Goal: Navigation & Orientation: Find specific page/section

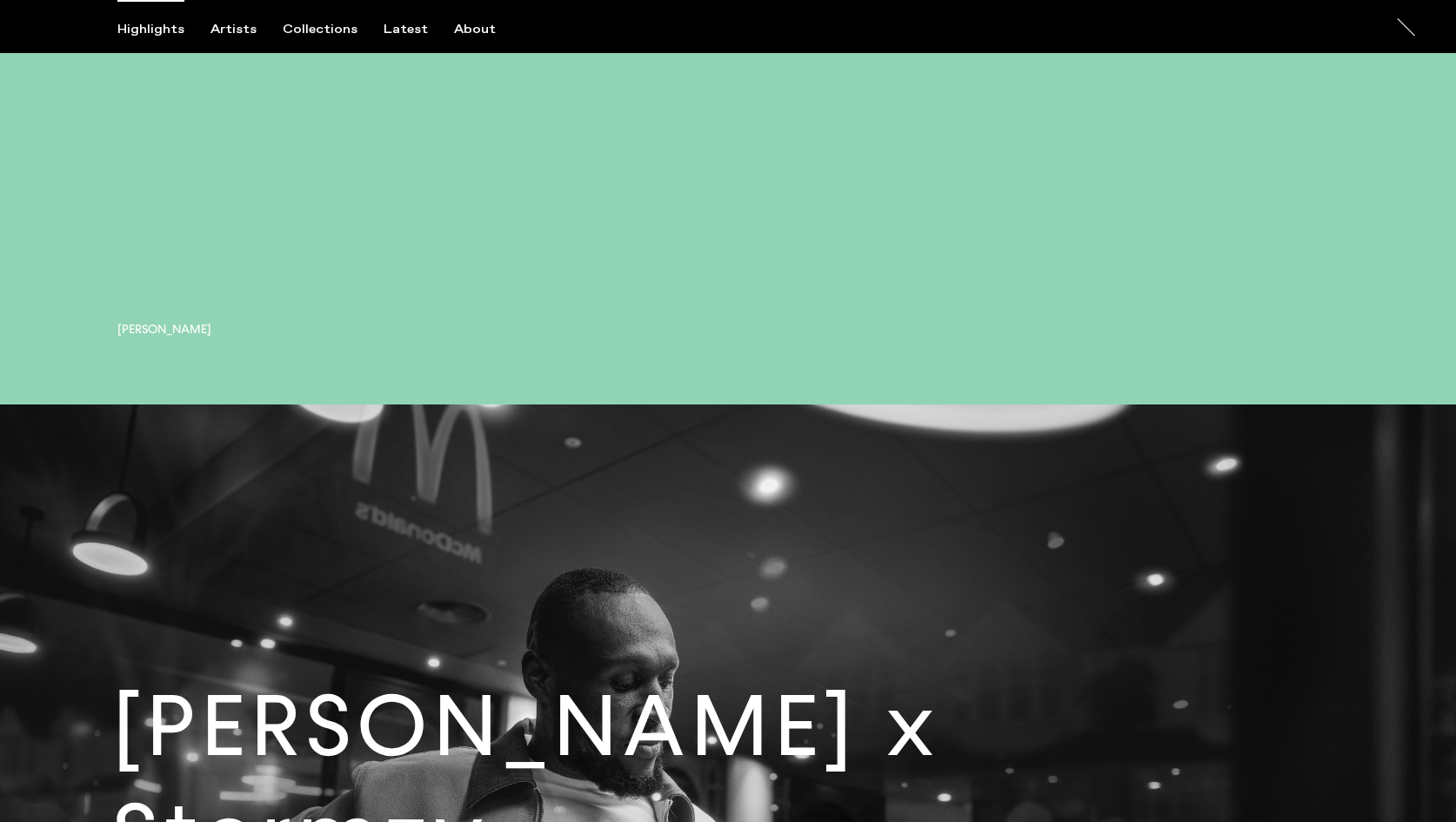
scroll to position [3913, 0]
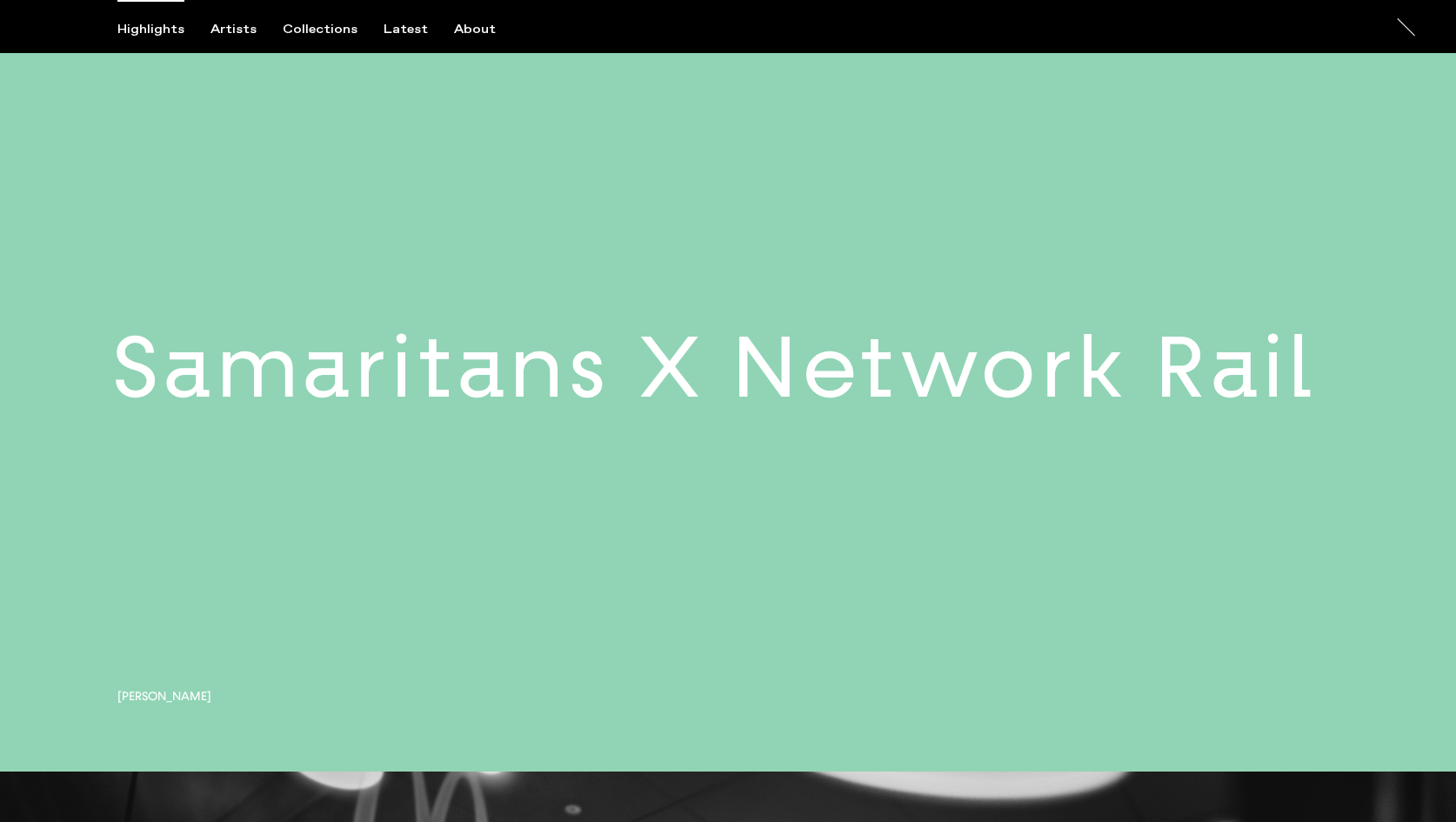
click at [417, 19] on div "Highlights Artists Collections Latest About At At [PERSON_NAME]" at bounding box center [730, 26] width 1461 height 53
click at [411, 31] on div "Latest" at bounding box center [406, 30] width 45 height 16
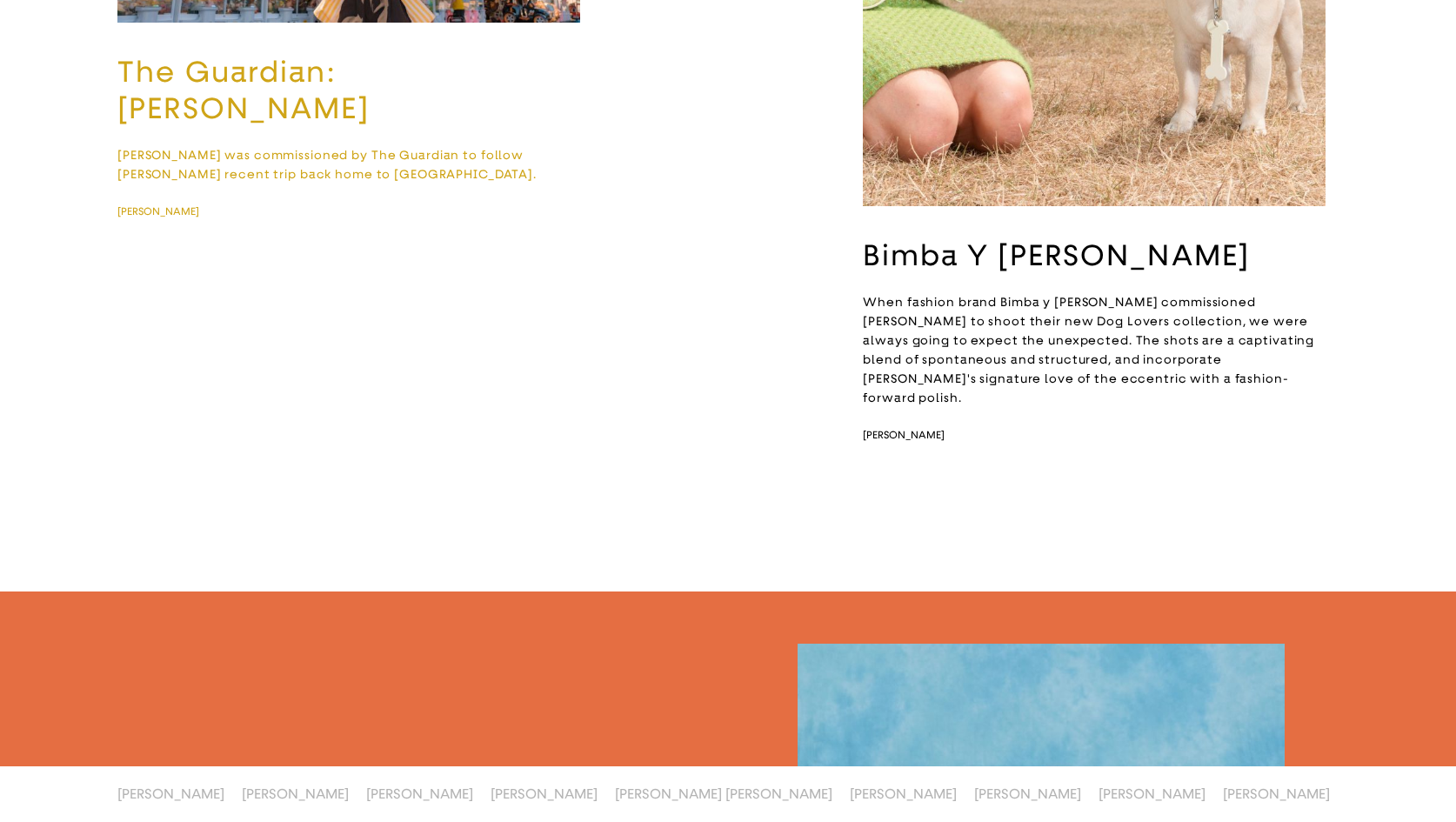
scroll to position [3498, 0]
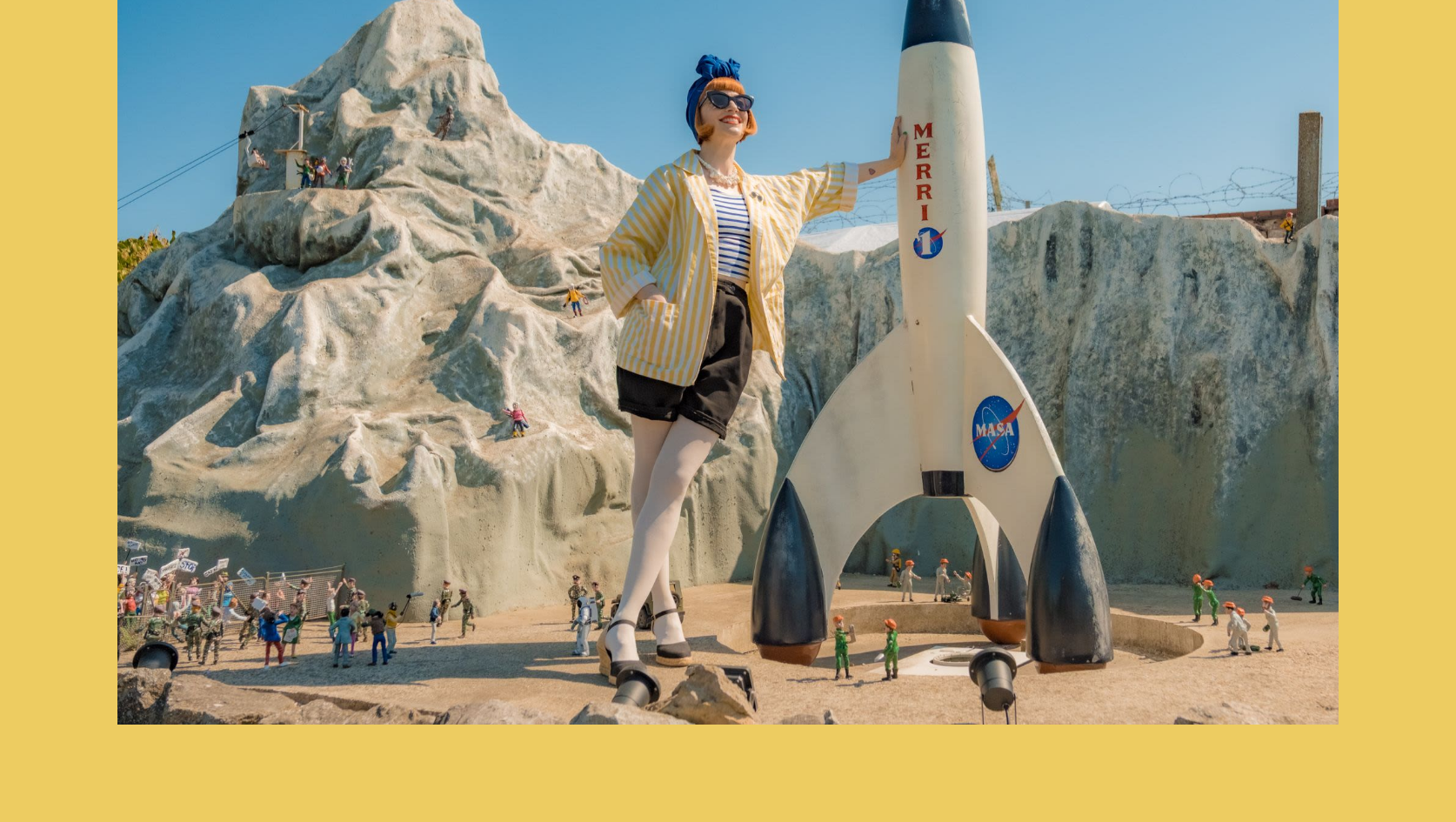
scroll to position [2770, 0]
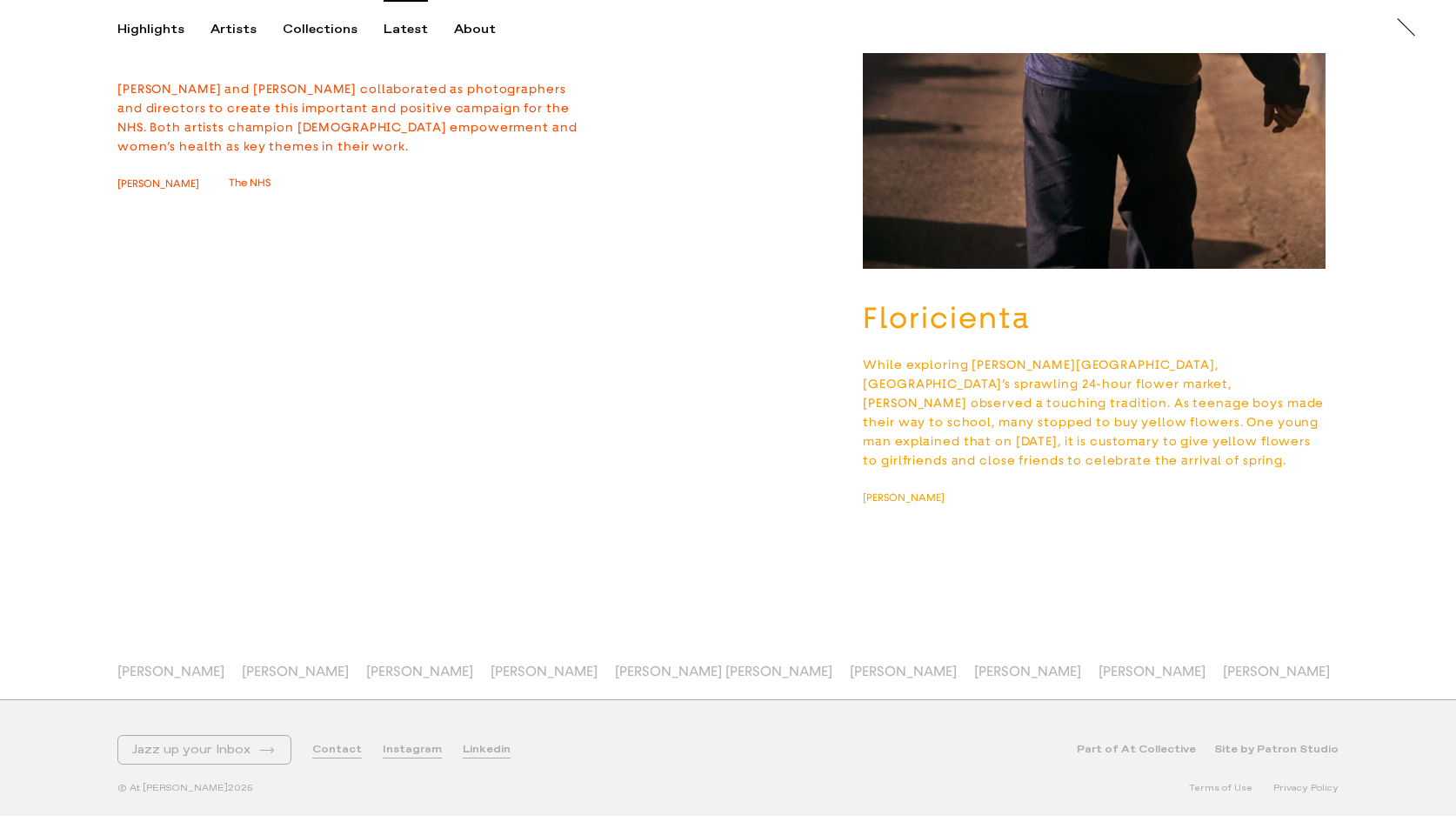
scroll to position [15707, 0]
click at [630, 673] on span "[PERSON_NAME] [PERSON_NAME]" at bounding box center [723, 670] width 217 height 17
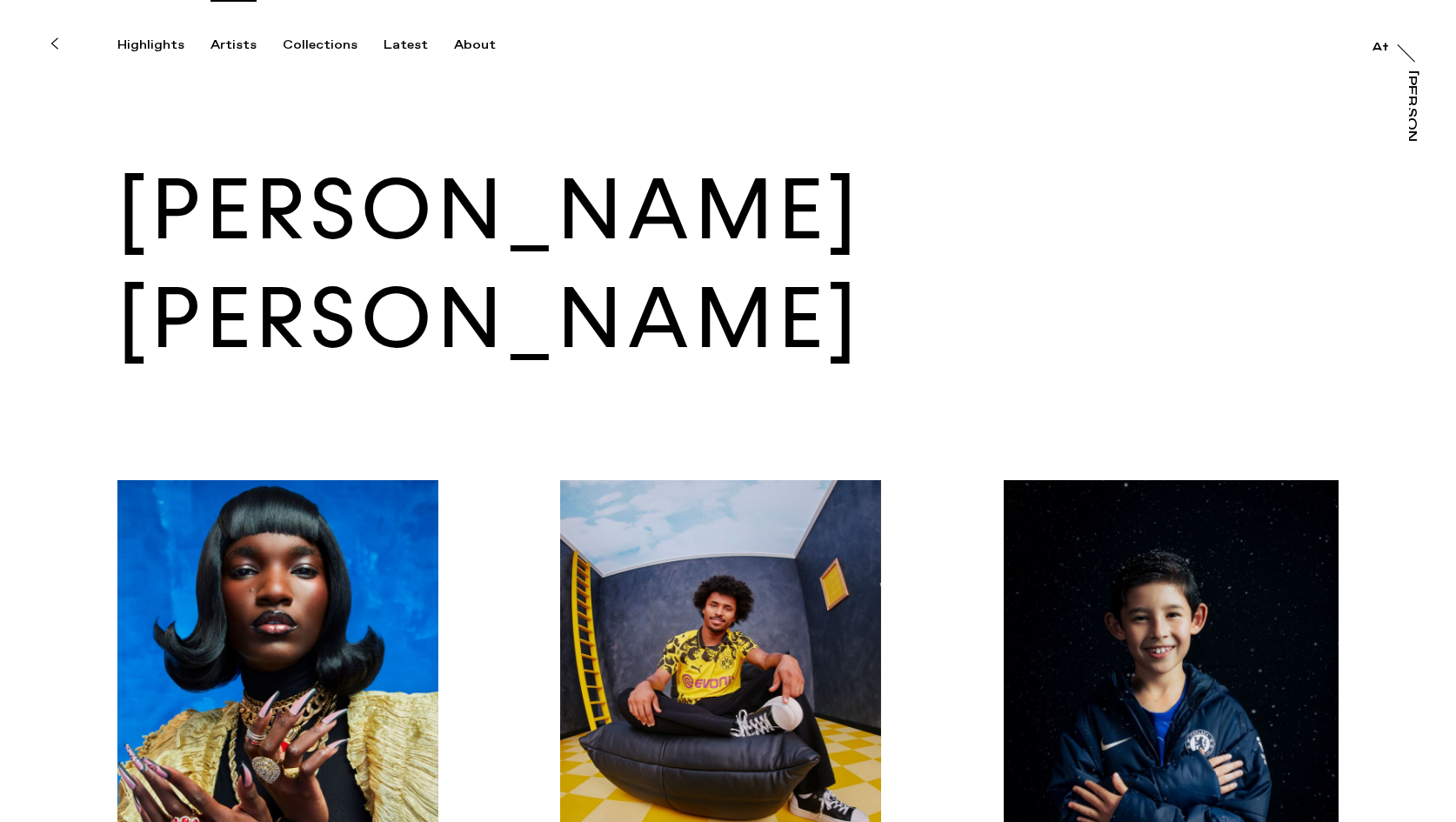
click at [246, 40] on div "Artists" at bounding box center [233, 46] width 46 height 16
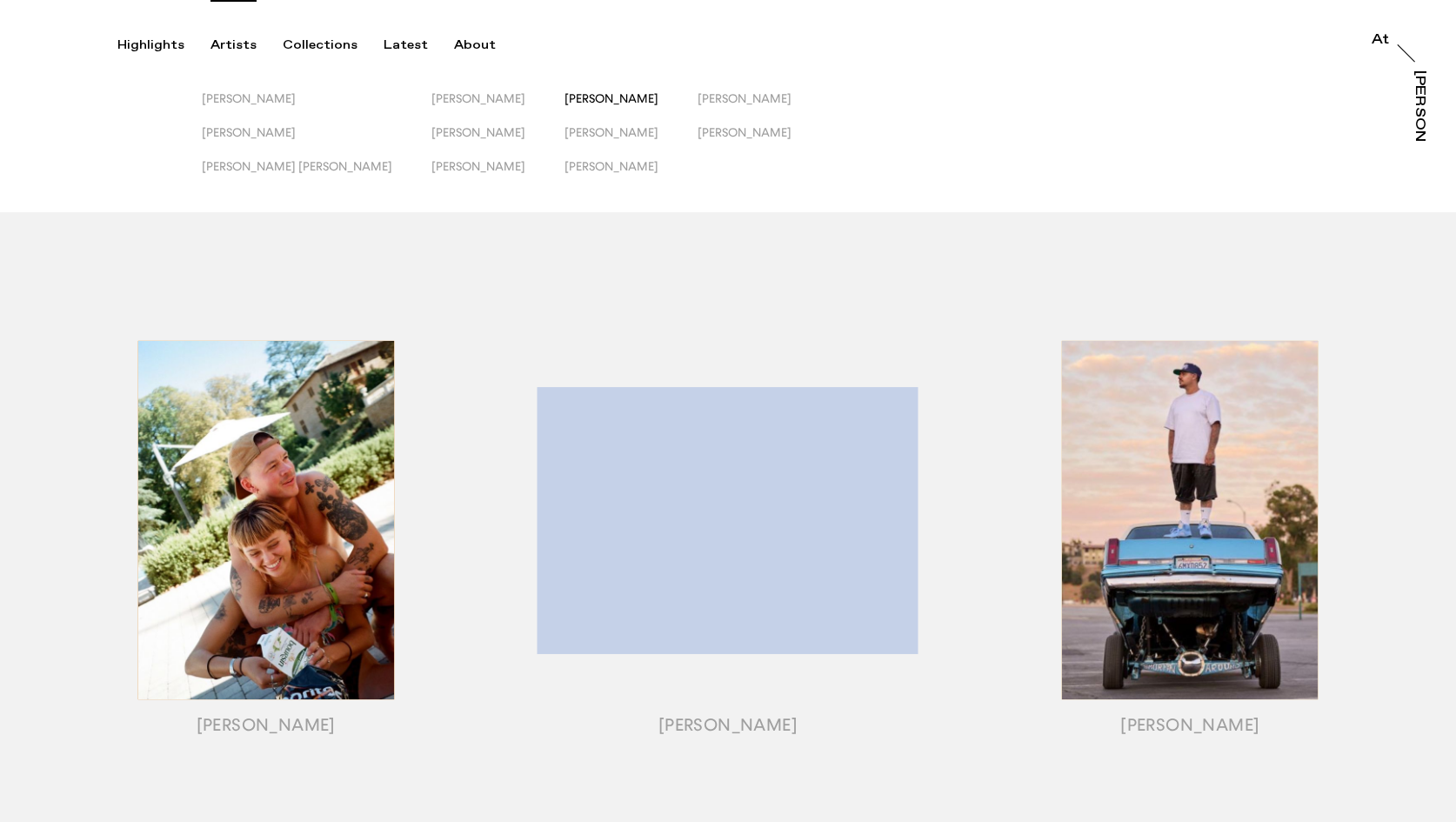
click at [565, 92] on span "[PERSON_NAME]" at bounding box center [611, 98] width 94 height 14
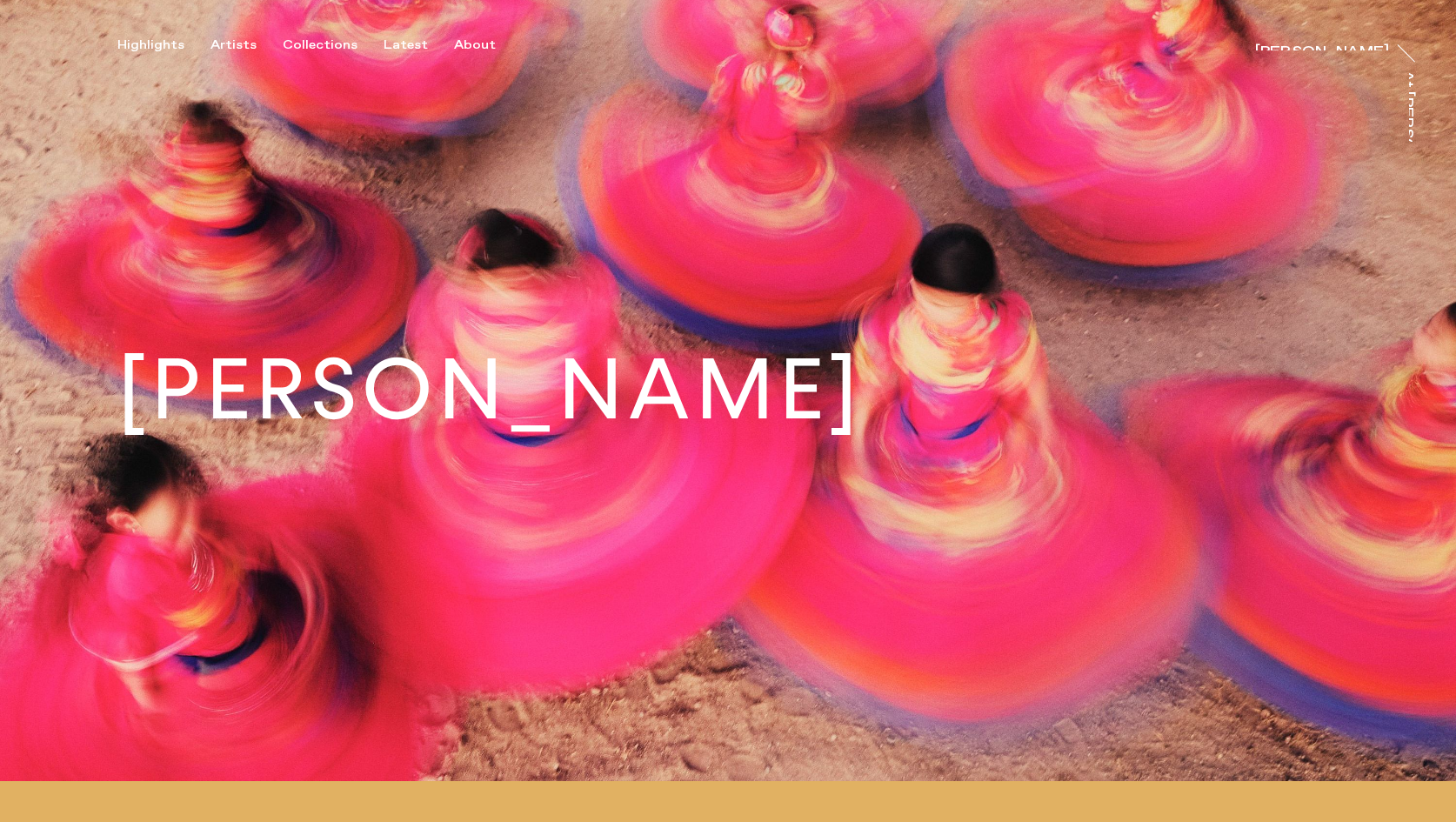
click at [245, 32] on div "Highlights Artists Collections Latest About [PERSON_NAME] [PERSON_NAME] At [PER…" at bounding box center [730, 26] width 1461 height 53
click at [241, 41] on div "Artists" at bounding box center [233, 46] width 46 height 16
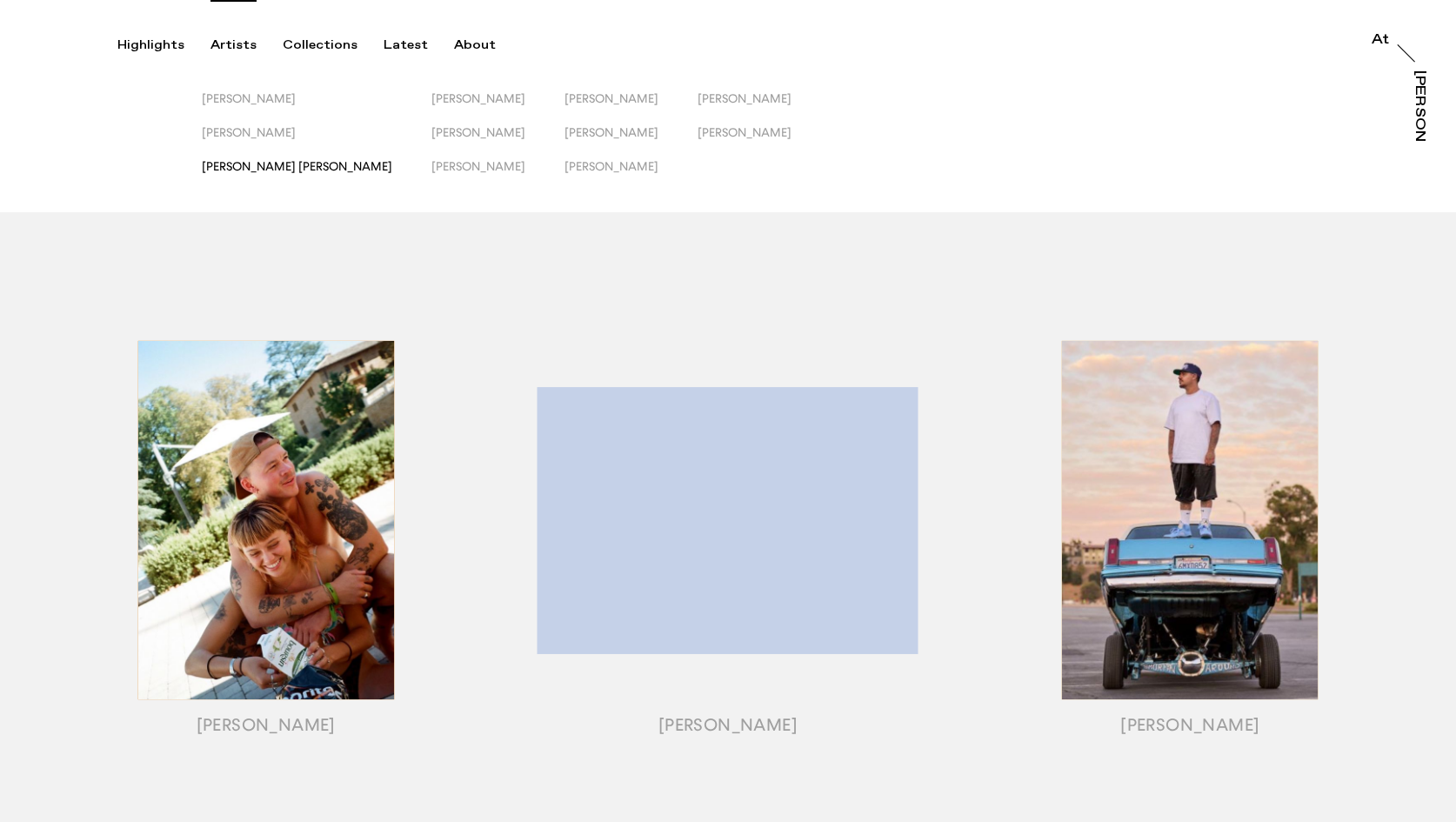
click at [239, 166] on span "[PERSON_NAME] [PERSON_NAME]" at bounding box center [296, 167] width 190 height 14
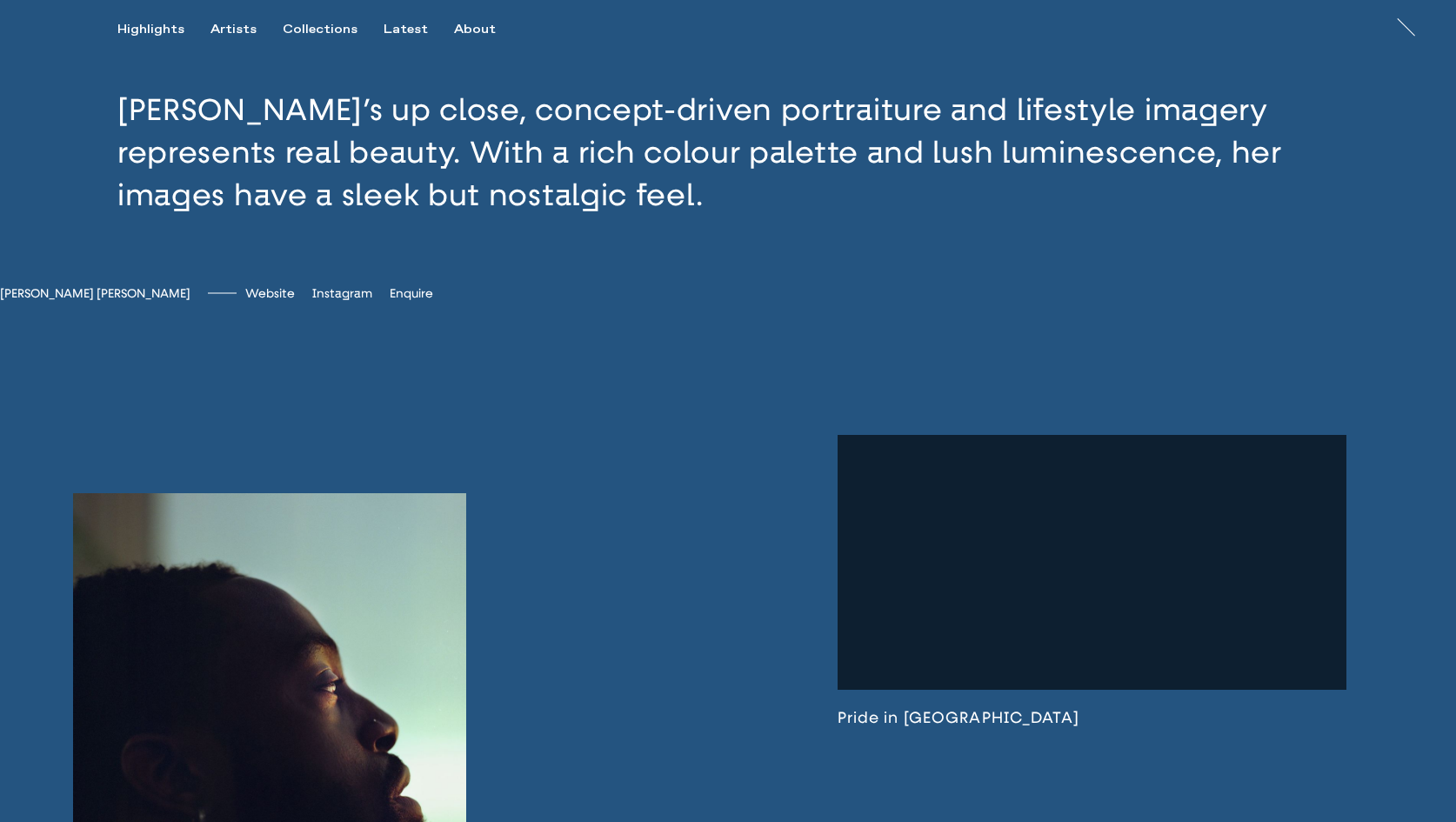
scroll to position [684, 0]
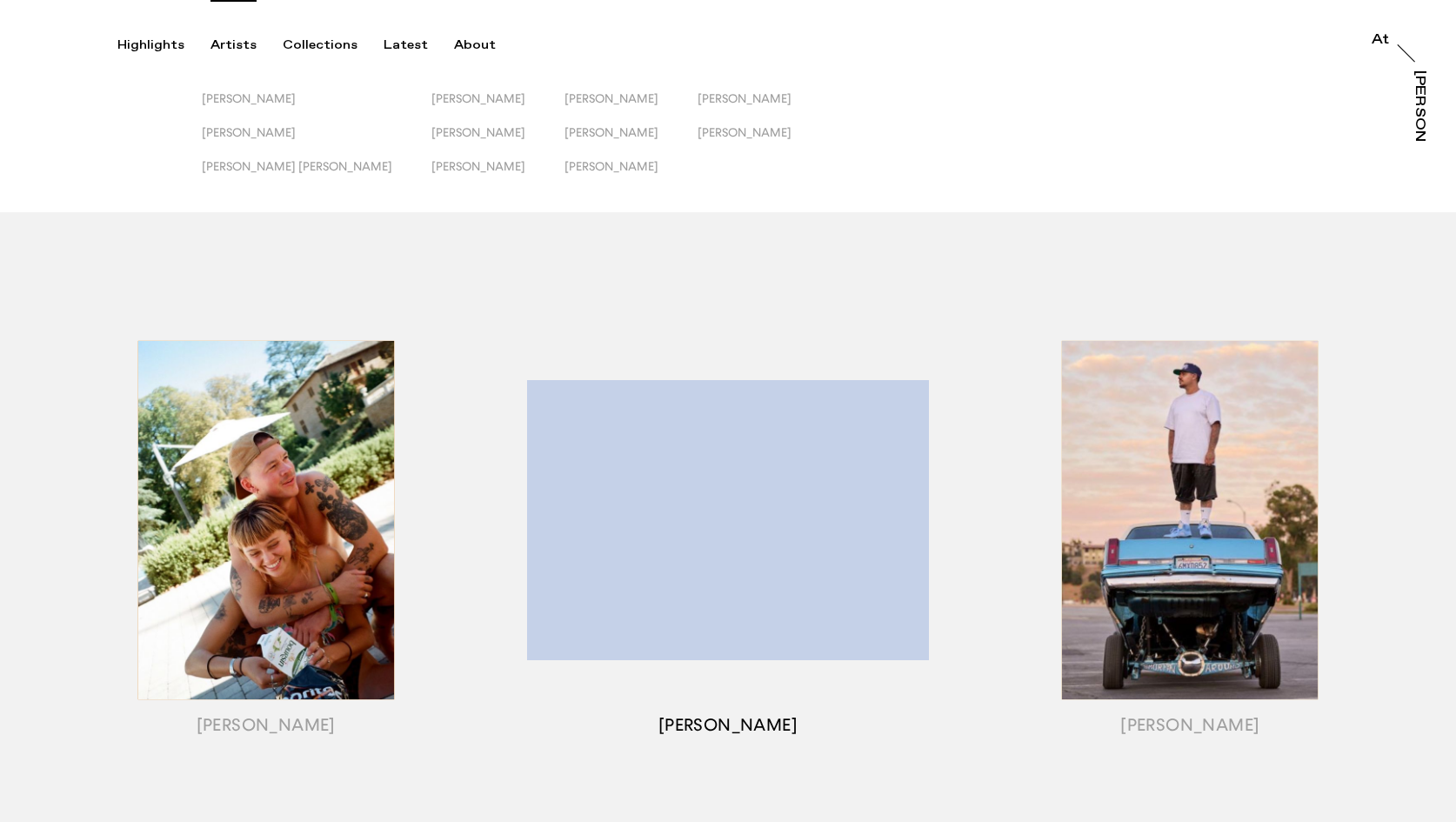
scroll to position [84, 0]
